Goal: Task Accomplishment & Management: Manage account settings

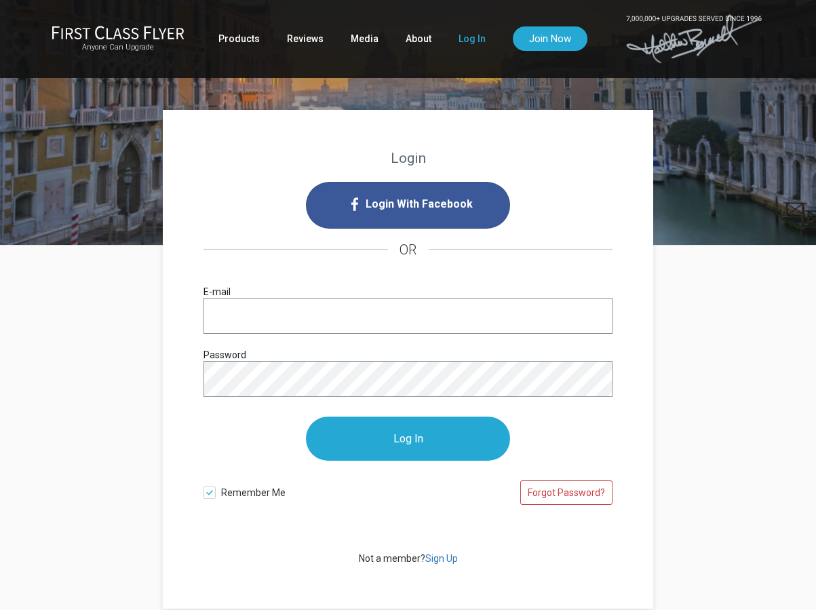
type input "[EMAIL_ADDRESS][DOMAIN_NAME]"
click at [479, 41] on link "Log In" at bounding box center [472, 38] width 27 height 24
click at [480, 41] on link "Log In" at bounding box center [471, 38] width 27 height 24
click at [458, 39] on link "Log In" at bounding box center [471, 38] width 27 height 24
click at [461, 39] on link "Log In" at bounding box center [471, 38] width 27 height 24
